Goal: Task Accomplishment & Management: Manage account settings

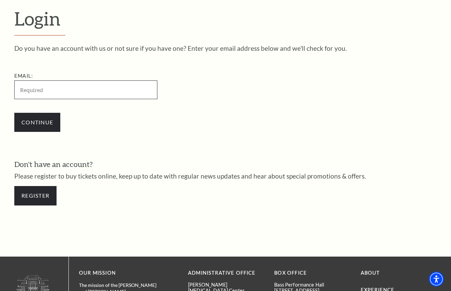
scroll to position [188, 0]
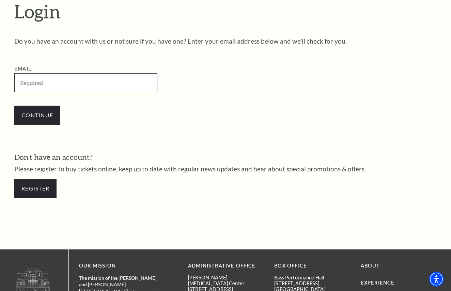
type input "[EMAIL_ADDRESS][DOMAIN_NAME]"
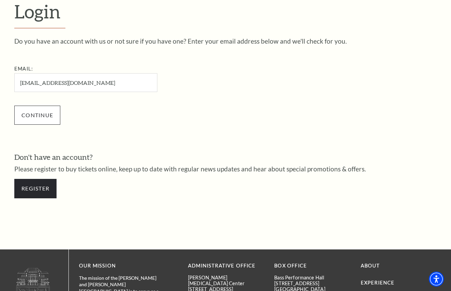
click at [46, 116] on input "Continue" at bounding box center [37, 115] width 46 height 19
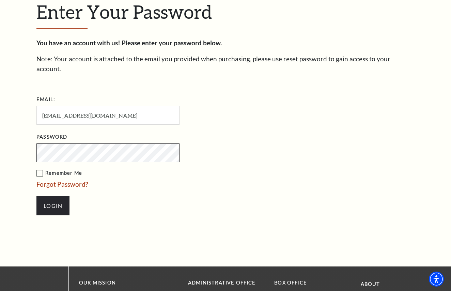
scroll to position [194, 0]
click at [60, 180] on link "Forgot Password?" at bounding box center [62, 184] width 52 height 8
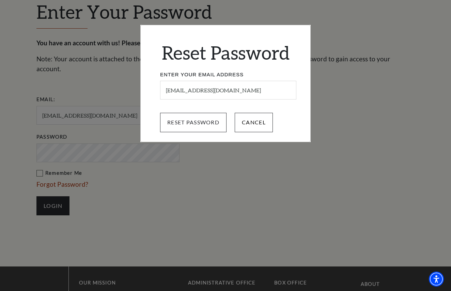
click at [198, 122] on input "Reset Password" at bounding box center [193, 122] width 66 height 19
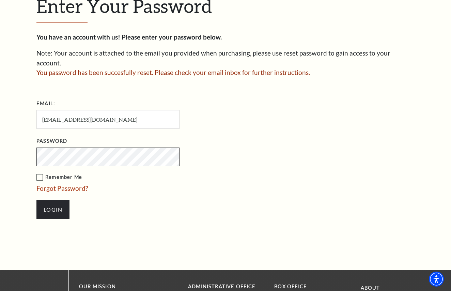
scroll to position [200, 0]
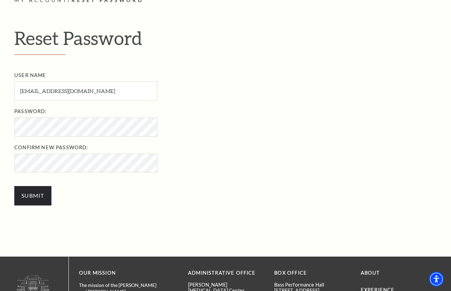
scroll to position [193, 0]
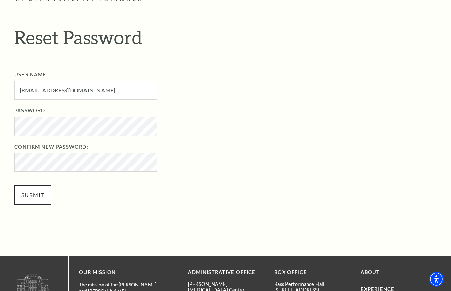
click at [43, 193] on input "Submit" at bounding box center [32, 194] width 37 height 19
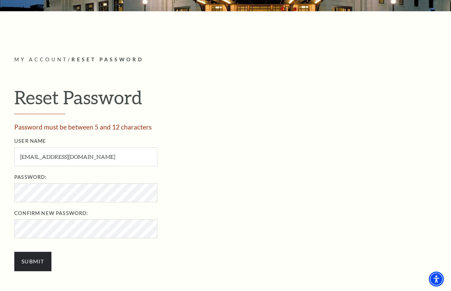
scroll to position [133, 0]
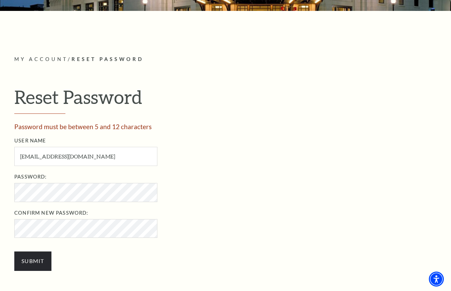
click at [178, 206] on ul "User Name byana02@gmail.com User Name required Password: Password required Conf…" at bounding box center [232, 188] width 437 height 102
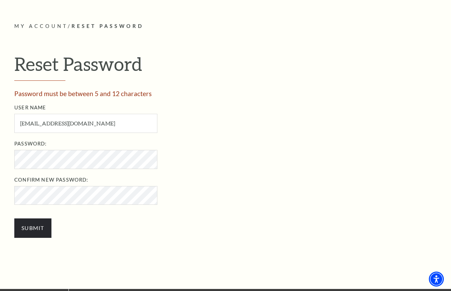
scroll to position [167, 0]
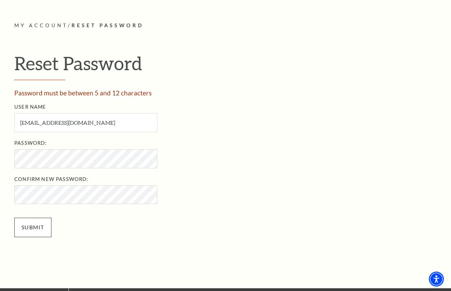
click at [32, 225] on input "Submit" at bounding box center [32, 227] width 37 height 19
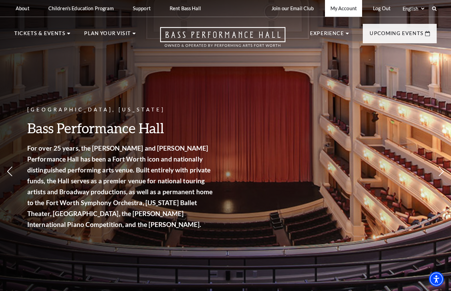
click at [341, 10] on link "My Account" at bounding box center [343, 8] width 37 height 17
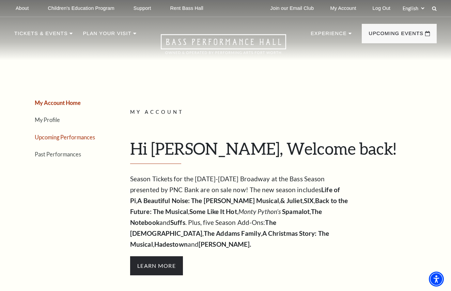
click at [56, 135] on link "Upcoming Performances" at bounding box center [65, 137] width 60 height 6
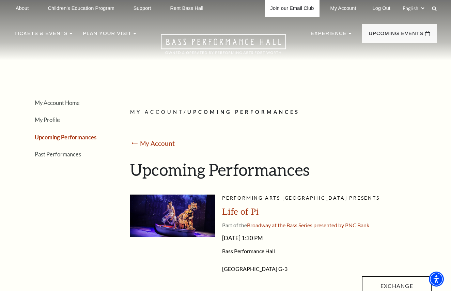
click at [297, 9] on link "Join our Email Club" at bounding box center [292, 8] width 55 height 17
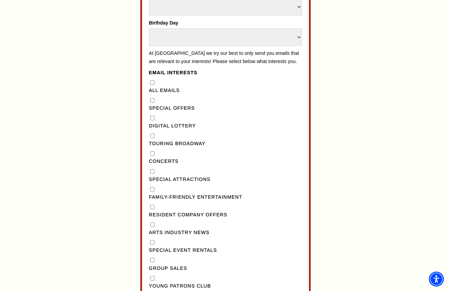
scroll to position [503, 0]
click at [152, 99] on "] "Special Offers" at bounding box center [152, 101] width 4 height 4
checkbox "] "true"
click at [152, 117] on Lottery"] "Digital Lottery" at bounding box center [152, 119] width 4 height 4
checkbox Lottery"] "true"
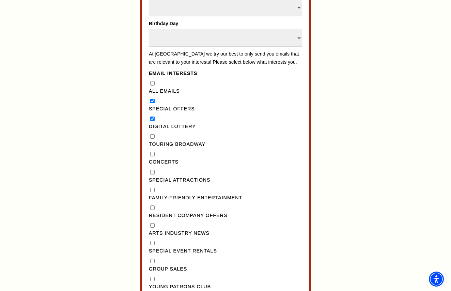
click at [151, 152] on input "Concerts" at bounding box center [152, 154] width 4 height 4
checkbox input "true"
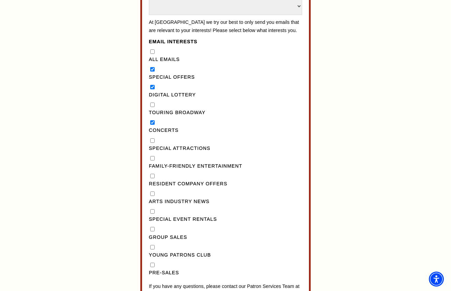
scroll to position [537, 0]
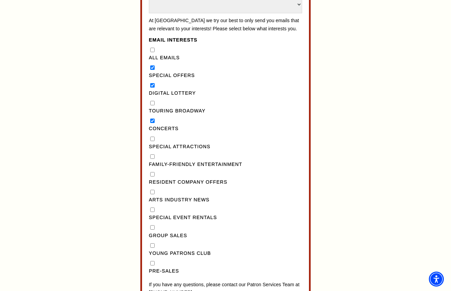
click at [152, 137] on Attractions"] "Special Attractions" at bounding box center [152, 139] width 4 height 4
checkbox Attractions"] "true"
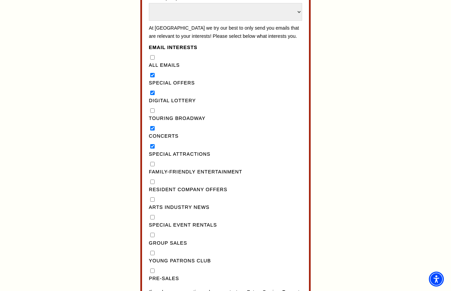
scroll to position [529, 0]
click at [152, 91] on Lottery"] "Digital Lottery" at bounding box center [152, 93] width 4 height 4
checkbox Lottery"] "false"
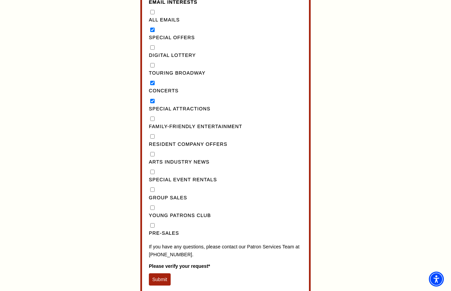
scroll to position [591, 0]
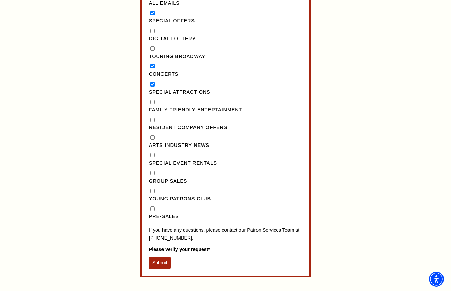
click at [152, 135] on News"] "Arts Industry News" at bounding box center [152, 137] width 4 height 4
checkbox News"] "true"
click at [164, 257] on button "Submit" at bounding box center [160, 263] width 22 height 12
click at [160, 257] on button "Submit" at bounding box center [160, 263] width 22 height 12
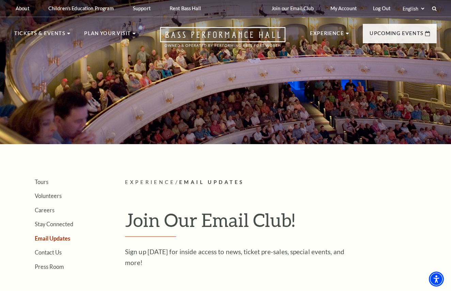
scroll to position [0, 0]
